Goal: Check status

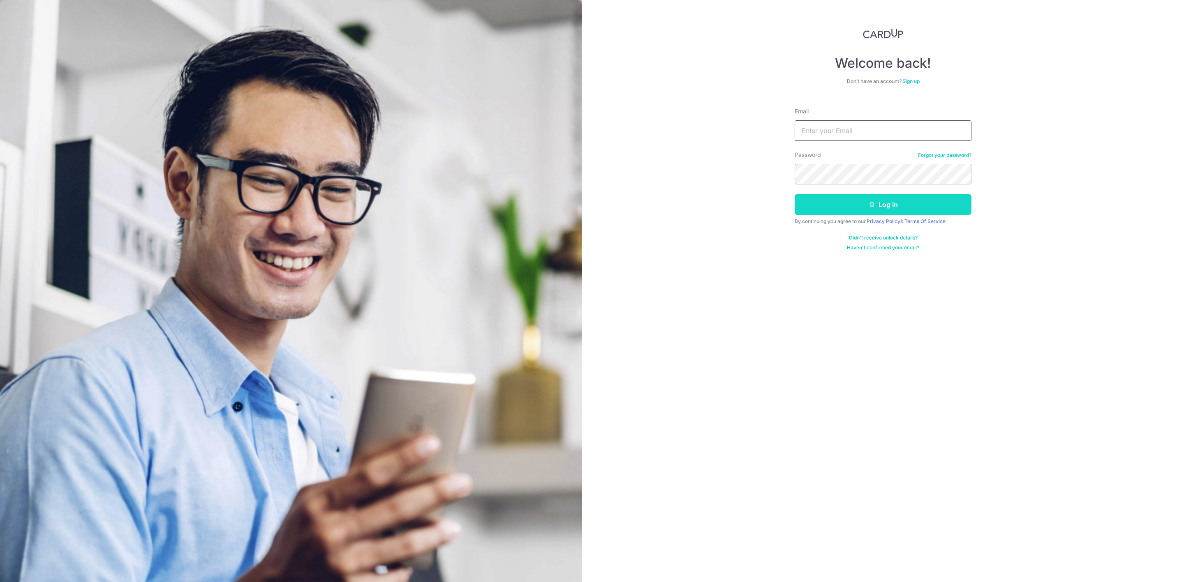
type input "[PERSON_NAME][EMAIL_ADDRESS][DOMAIN_NAME]"
click at [913, 209] on button "Log in" at bounding box center [883, 204] width 177 height 21
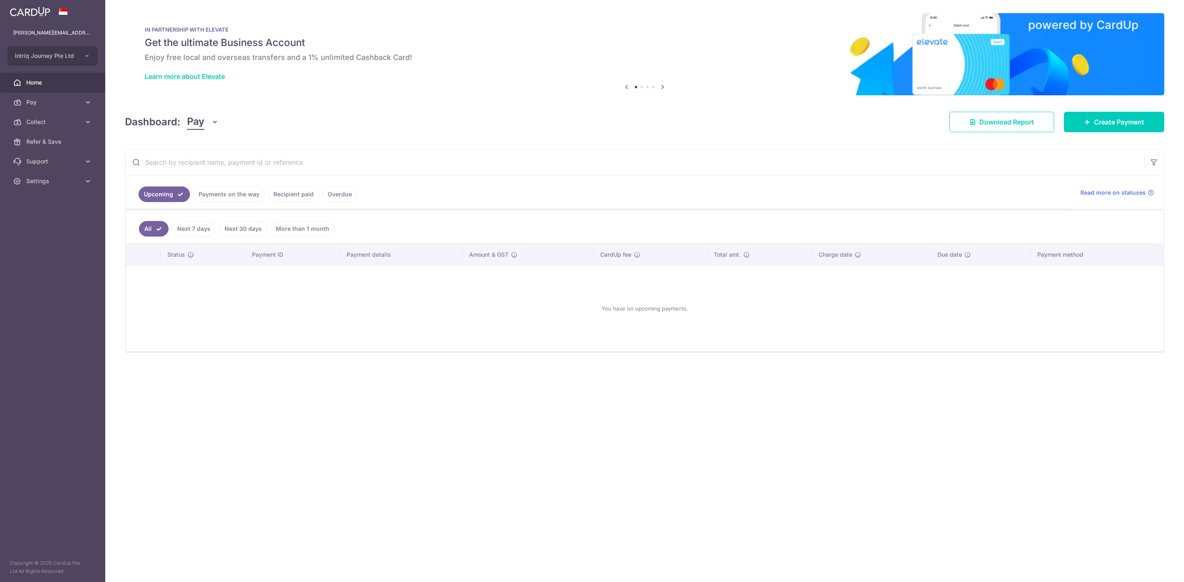
click at [215, 122] on icon "button" at bounding box center [215, 122] width 8 height 8
click at [209, 163] on link "Collect" at bounding box center [230, 165] width 86 height 20
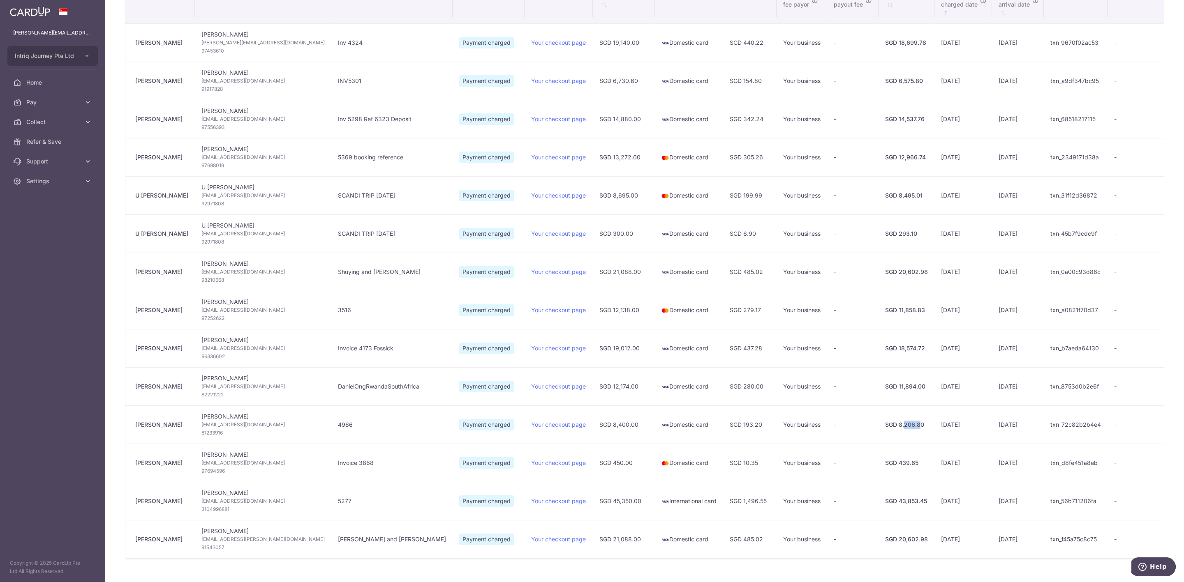
drag, startPoint x: 878, startPoint y: 430, endPoint x: 894, endPoint y: 429, distance: 16.0
click at [894, 429] on div "SGD 8,206.80" at bounding box center [906, 425] width 43 height 8
drag, startPoint x: 1001, startPoint y: 316, endPoint x: 971, endPoint y: 316, distance: 30.4
click at [971, 316] on tr "Cheng Hong Goh Cheng Hong Goh gohdavid56@gmail.com 97252622 3516 Payment charge…" at bounding box center [644, 310] width 1038 height 38
type input "October 2025"
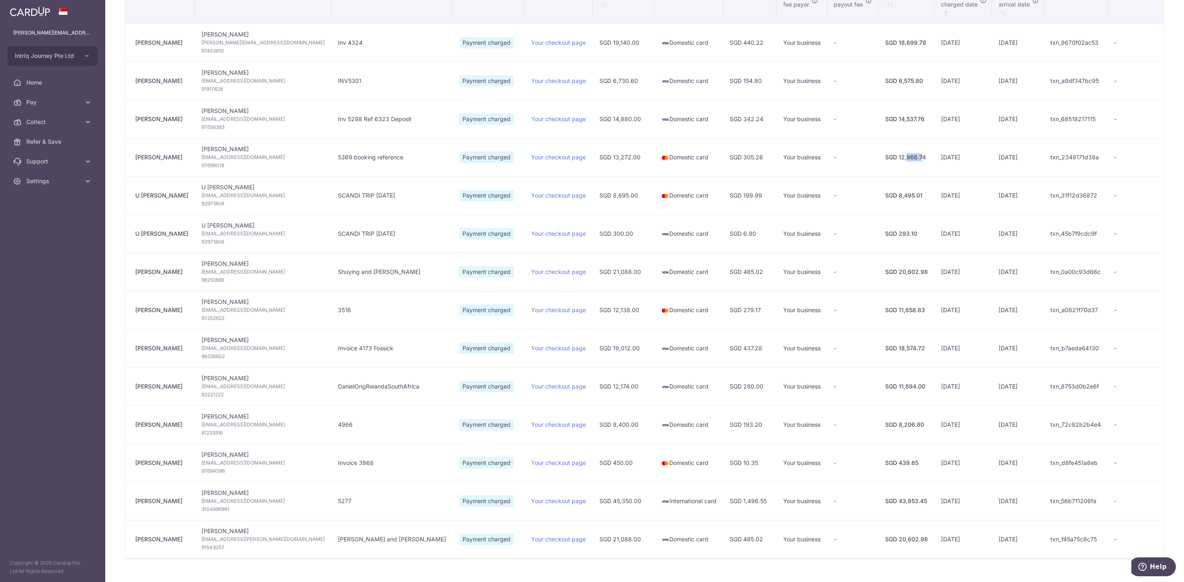
drag, startPoint x: 878, startPoint y: 159, endPoint x: 896, endPoint y: 162, distance: 17.4
click at [896, 162] on div "SGD 12,966.74" at bounding box center [906, 157] width 43 height 8
drag, startPoint x: 890, startPoint y: 200, endPoint x: 860, endPoint y: 211, distance: 32.0
click at [885, 200] on div "SGD 8,495.01" at bounding box center [906, 196] width 43 height 8
drag, startPoint x: 866, startPoint y: 234, endPoint x: 890, endPoint y: 240, distance: 25.2
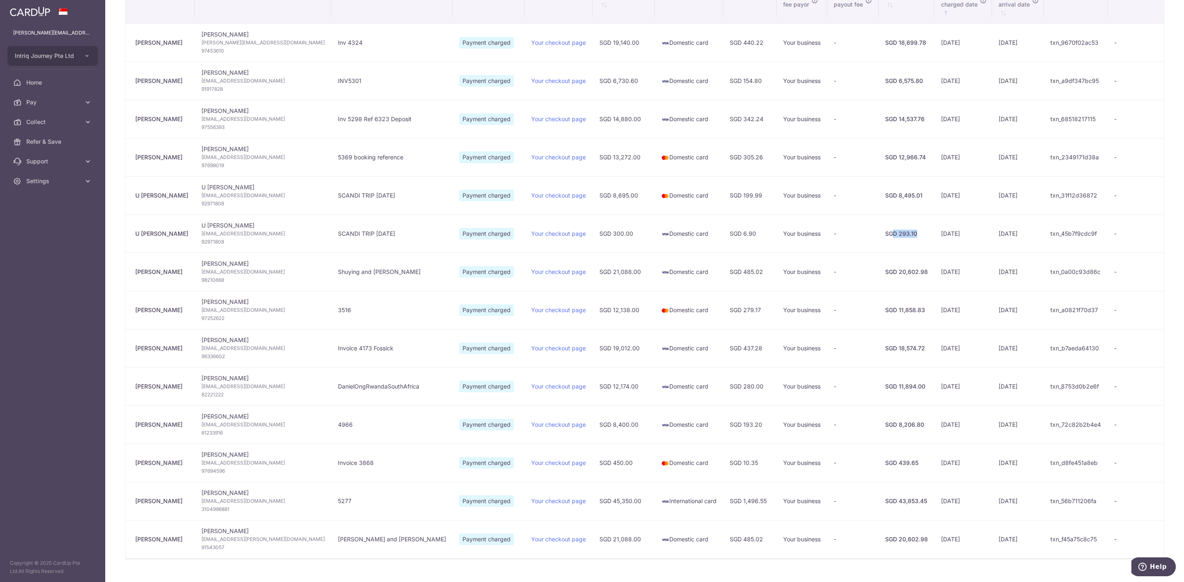
click at [890, 238] on div "SGD 293.10" at bounding box center [906, 234] width 43 height 8
drag, startPoint x: 871, startPoint y: 278, endPoint x: 901, endPoint y: 278, distance: 29.6
click at [901, 276] on div "SGD 20,602.98" at bounding box center [906, 272] width 43 height 8
drag, startPoint x: 877, startPoint y: 316, endPoint x: 892, endPoint y: 321, distance: 16.0
click at [893, 314] on div "SGD 11,858.83" at bounding box center [906, 310] width 43 height 8
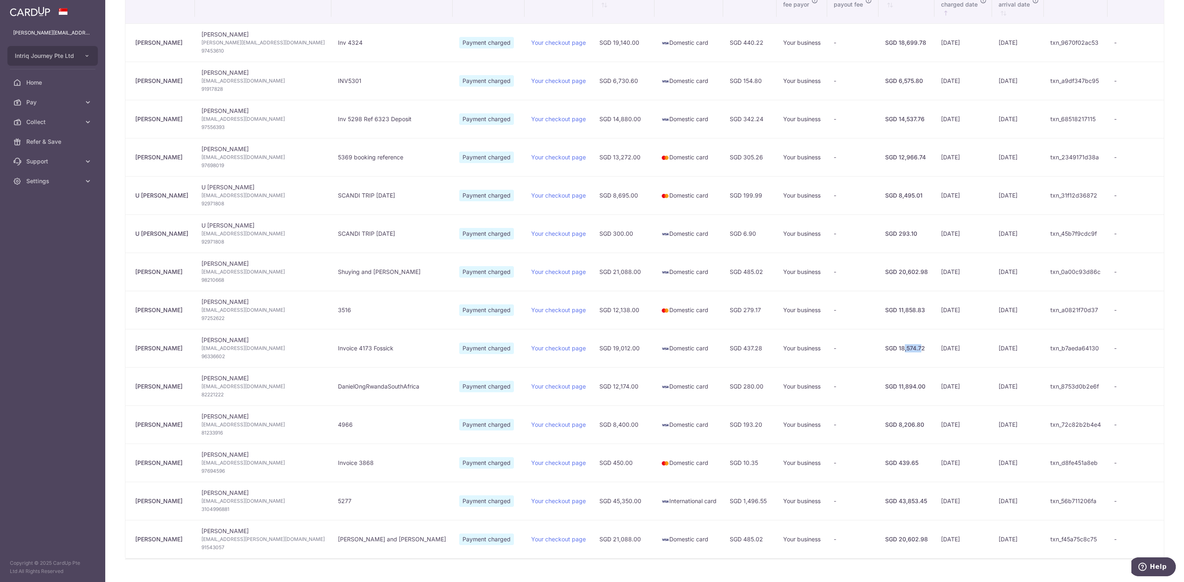
drag, startPoint x: 876, startPoint y: 351, endPoint x: 895, endPoint y: 351, distance: 19.3
click at [895, 351] on div "SGD 18,574.72" at bounding box center [906, 348] width 43 height 8
drag, startPoint x: 886, startPoint y: 389, endPoint x: 896, endPoint y: 391, distance: 10.1
click at [896, 391] on div "SGD 11,894.00" at bounding box center [906, 387] width 43 height 8
drag, startPoint x: 876, startPoint y: 428, endPoint x: 976, endPoint y: 432, distance: 100.4
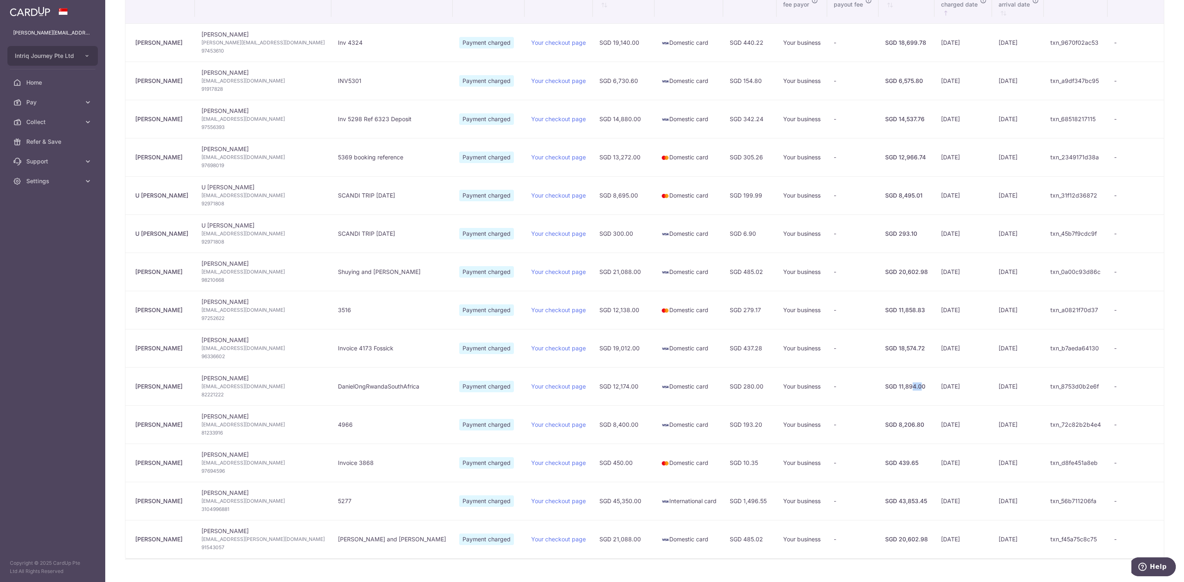
click at [975, 432] on tr "Poh Kheng Sim Poh Kheng Sim jjoyce.s2016@gmail.com 81233916 4966 Payment charge…" at bounding box center [644, 425] width 1038 height 38
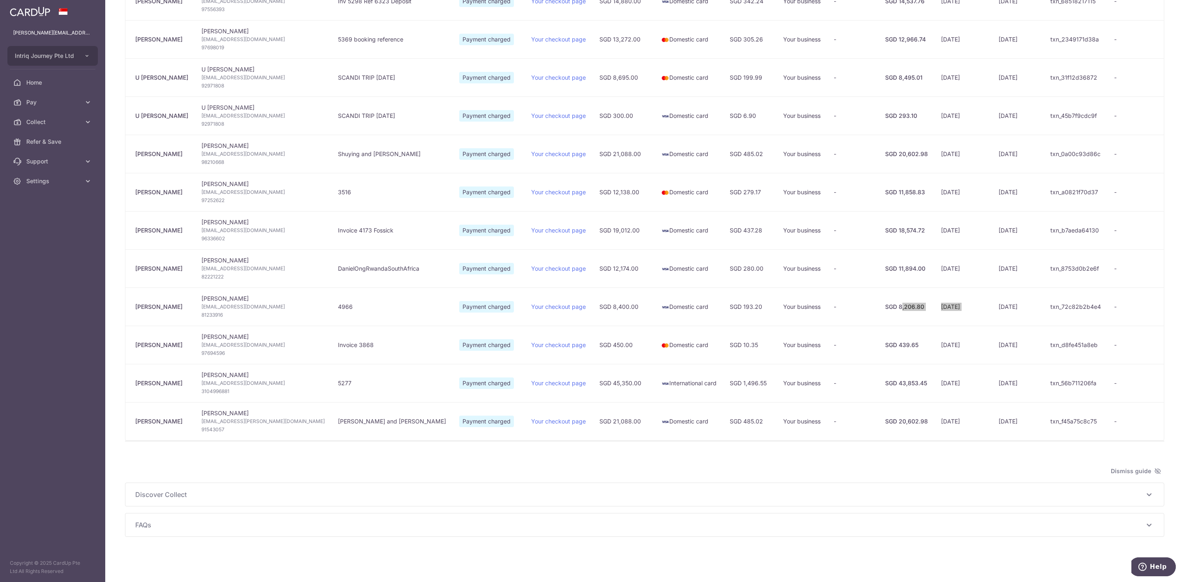
scroll to position [294, 0]
